Goal: Complete application form

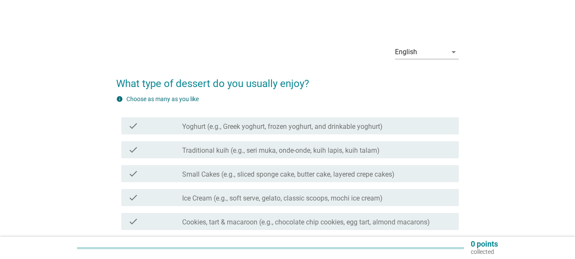
scroll to position [43, 0]
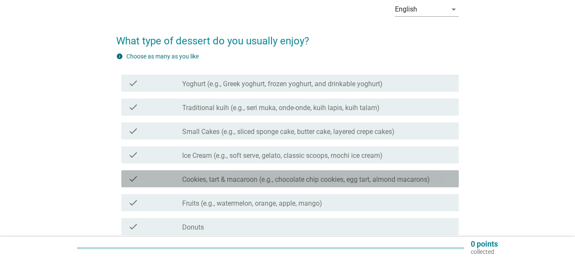
click at [253, 177] on label "Cookies, tart & macaroon (e.g., chocolate chip cookies, egg tart, almond macaro…" at bounding box center [306, 179] width 248 height 9
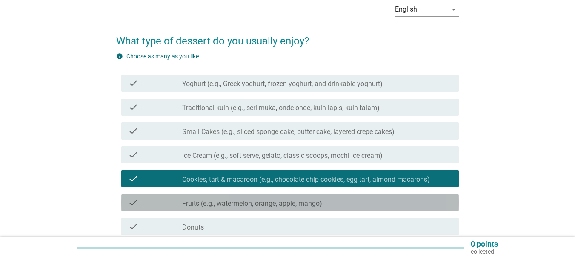
click at [254, 196] on div "check check_box_outline_blank Fruits (e.g., watermelon, orange, apple, mango)" at bounding box center [290, 202] width 338 height 17
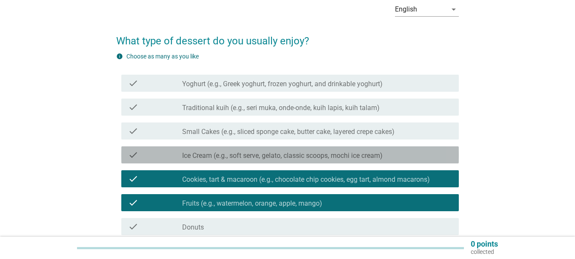
click at [269, 155] on label "Ice Cream (e.g., soft serve, gelato, classic scoops, mochi ice cream)" at bounding box center [282, 155] width 201 height 9
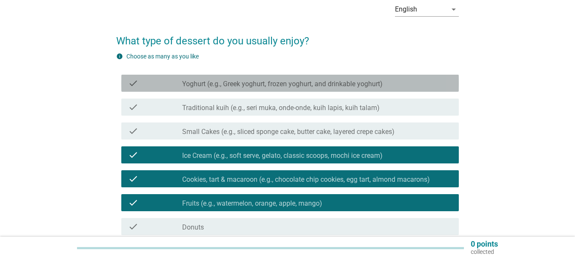
click at [302, 87] on label "Yoghurt (e.g., Greek yoghurt, frozen yoghurt, and drinkable yoghurt)" at bounding box center [282, 84] width 201 height 9
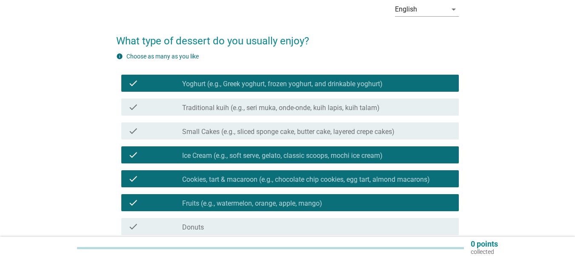
scroll to position [144, 0]
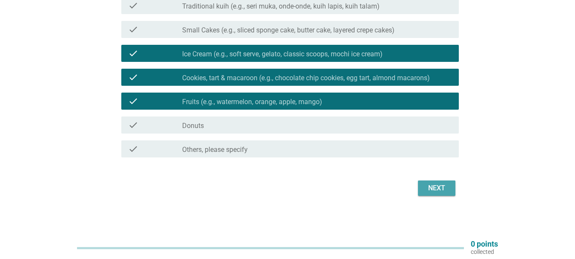
click at [425, 186] on button "Next" at bounding box center [436, 187] width 37 height 15
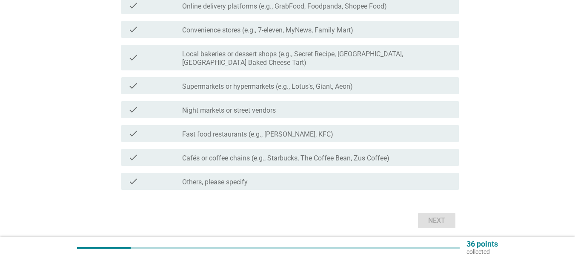
scroll to position [0, 0]
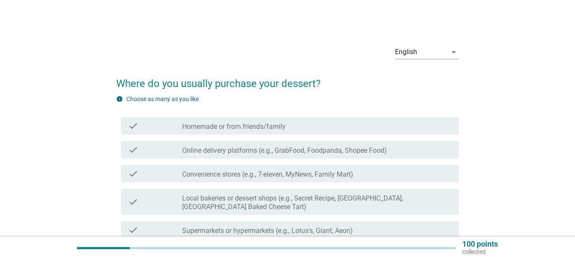
click at [304, 177] on label "Convenience stores (e.g., 7-eleven, MyNews, Family Mart)" at bounding box center [267, 174] width 171 height 9
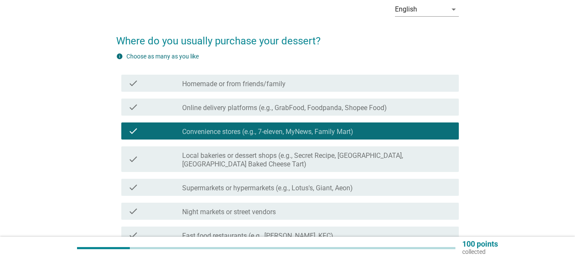
scroll to position [128, 0]
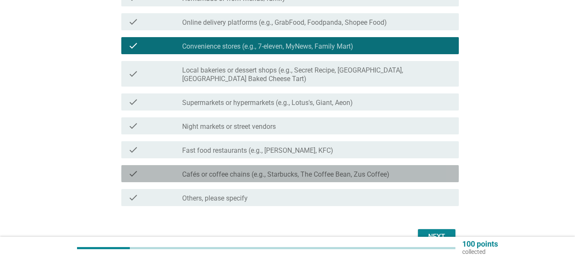
click at [305, 169] on div "check_box_outline_blank Cafés or coffee chains (e.g., Starbucks, The Coffee Bea…" at bounding box center [317, 173] width 270 height 10
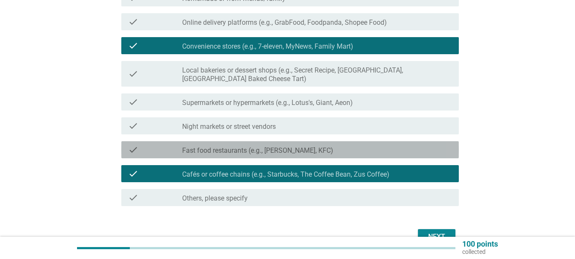
click at [307, 152] on label "Fast food restaurants (e.g., [PERSON_NAME], KFC)" at bounding box center [257, 150] width 151 height 9
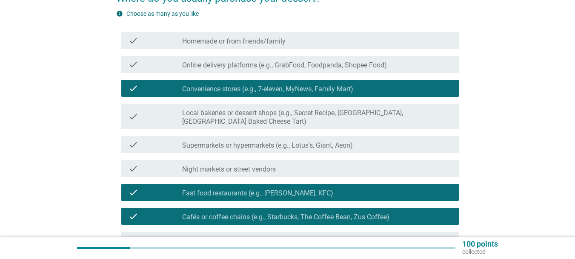
scroll to position [176, 0]
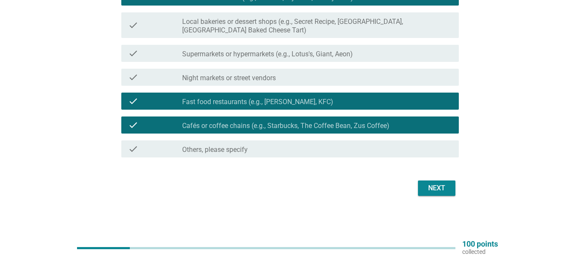
click at [434, 178] on div "Next" at bounding box center [287, 188] width 343 height 20
click at [435, 186] on div "Next" at bounding box center [437, 188] width 24 height 10
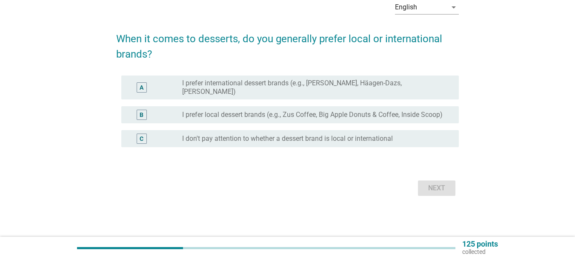
scroll to position [0, 0]
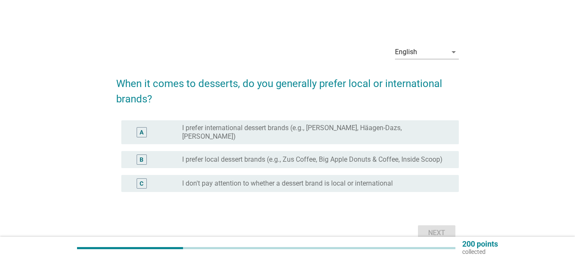
click at [373, 130] on label "I prefer international dessert brands (e.g., [PERSON_NAME], Häagen-Dazs, [PERSO…" at bounding box center [313, 132] width 263 height 17
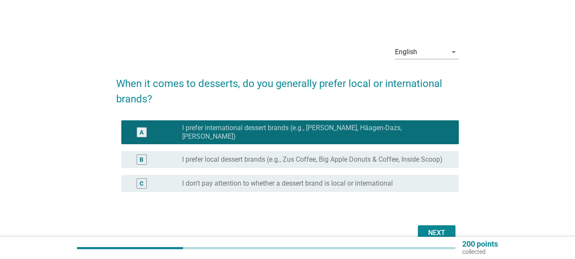
click at [374, 151] on div "B radio_button_unchecked I prefer local dessert brands (e.g., Zus Coffee, Big A…" at bounding box center [290, 159] width 338 height 17
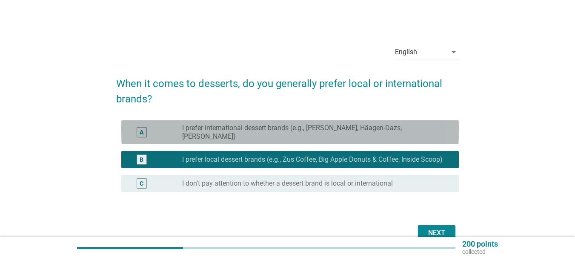
click at [385, 126] on label "I prefer international dessert brands (e.g., [PERSON_NAME], Häagen-Dazs, [PERSO…" at bounding box center [313, 132] width 263 height 17
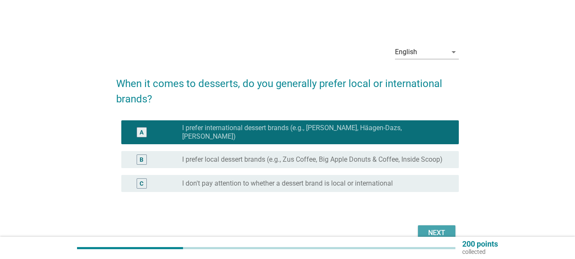
click at [433, 230] on div "Next" at bounding box center [437, 232] width 24 height 10
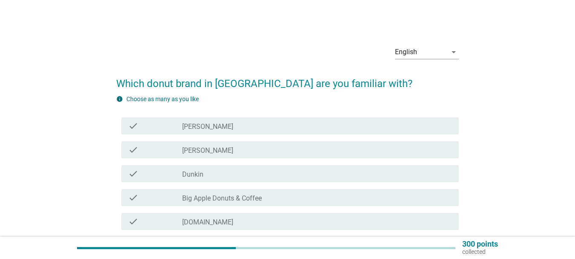
scroll to position [43, 0]
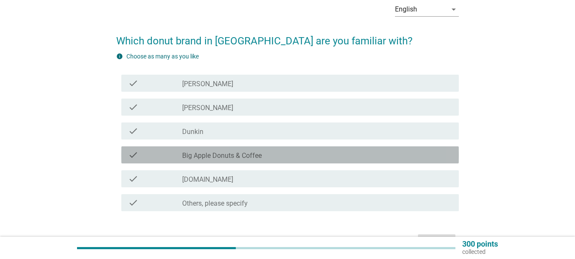
click at [259, 150] on div "check_box_outline_blank Big Apple Donuts & Coffee" at bounding box center [317, 154] width 270 height 10
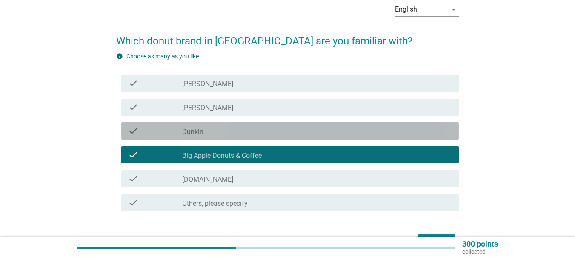
click at [257, 136] on div "check check_box_outline_blank Dunkin" at bounding box center [290, 130] width 338 height 17
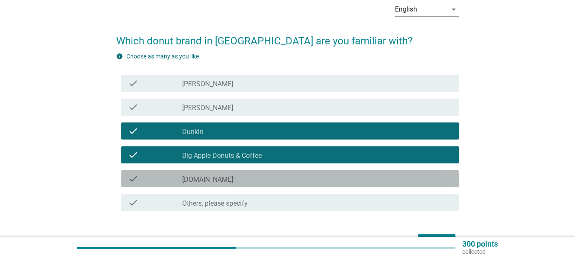
click at [396, 182] on div "check_box_outline_blank [DOMAIN_NAME]" at bounding box center [317, 178] width 270 height 10
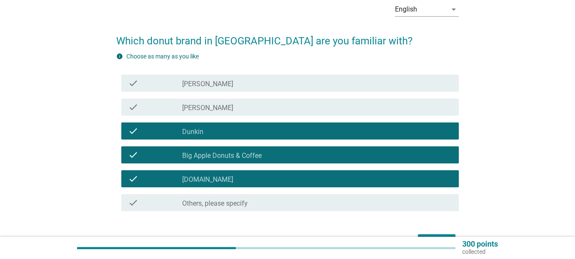
scroll to position [96, 0]
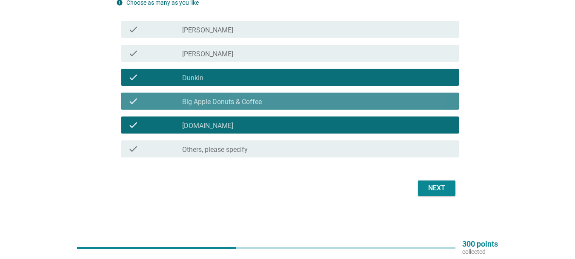
click at [403, 103] on div "check_box_outline_blank Big Apple Donuts & Coffee" at bounding box center [317, 101] width 270 height 10
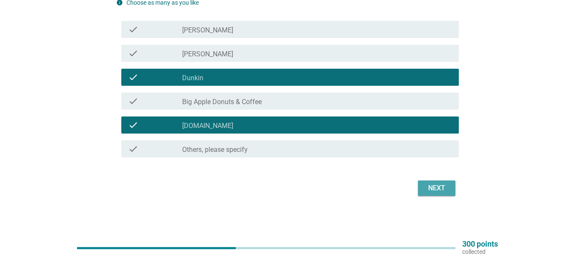
click at [436, 184] on div "Next" at bounding box center [437, 188] width 24 height 10
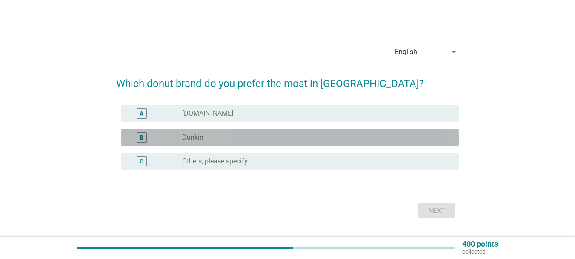
click at [331, 136] on div "radio_button_unchecked Dunkin" at bounding box center [313, 137] width 263 height 9
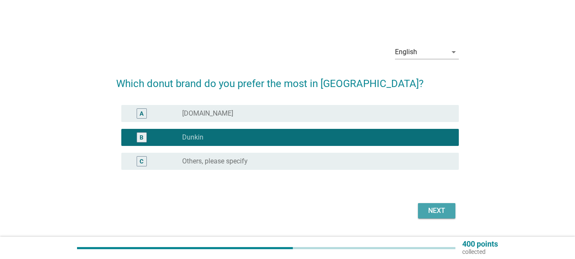
click at [440, 208] on div "Next" at bounding box center [437, 210] width 24 height 10
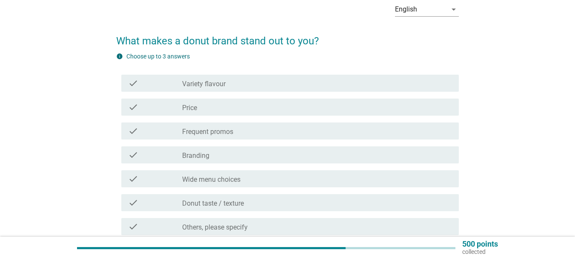
scroll to position [85, 0]
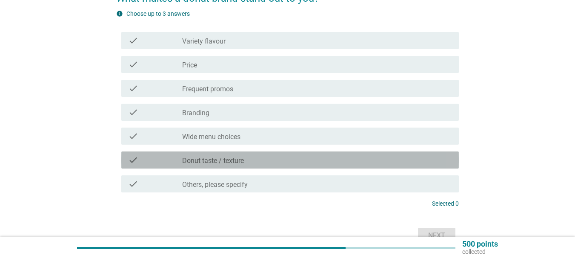
click at [292, 158] on div "check_box_outline_blank Donut taste / texture" at bounding box center [317, 160] width 270 height 10
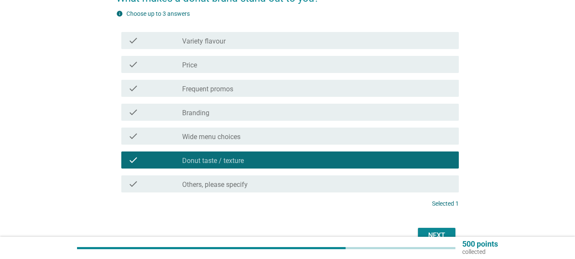
click at [289, 40] on div "check_box_outline_blank Variety flavour" at bounding box center [317, 40] width 270 height 10
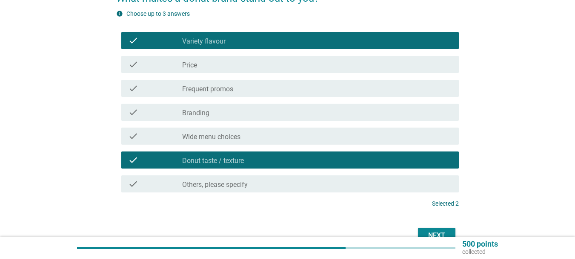
scroll to position [128, 0]
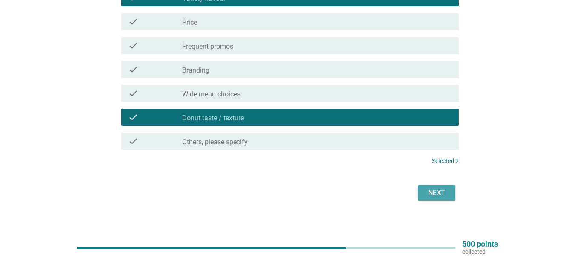
click at [428, 191] on div "Next" at bounding box center [437, 192] width 24 height 10
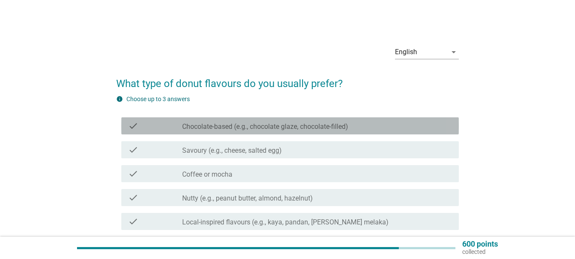
click at [299, 129] on label "Chocolate-based (e.g., chocolate glaze, chocolate-filled)" at bounding box center [265, 126] width 166 height 9
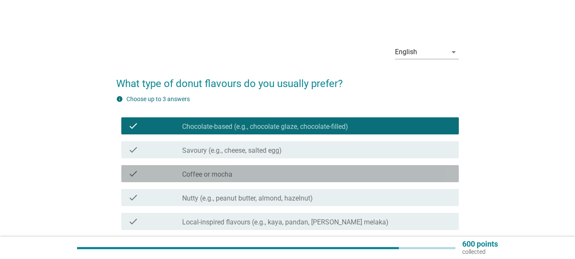
click at [285, 173] on div "check_box_outline_blank Coffee or mocha" at bounding box center [317, 173] width 270 height 10
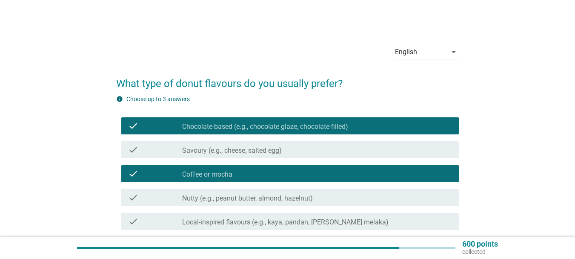
scroll to position [85, 0]
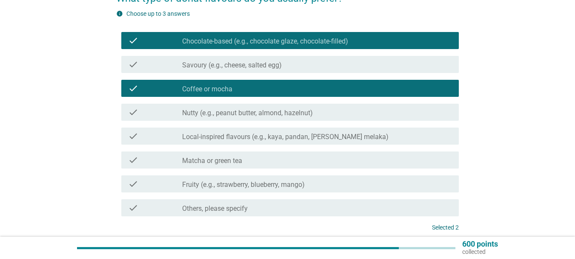
click at [296, 109] on label "Nutty (e.g., peanut butter, almond, hazelnut)" at bounding box center [247, 113] width 131 height 9
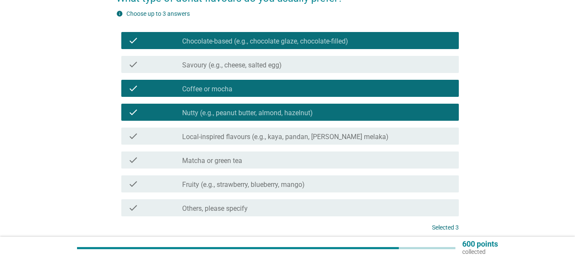
scroll to position [128, 0]
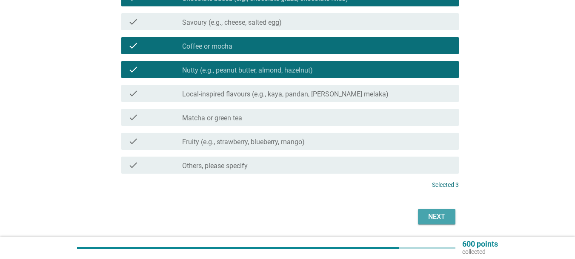
click at [424, 218] on button "Next" at bounding box center [436, 216] width 37 height 15
